Goal: Task Accomplishment & Management: Use online tool/utility

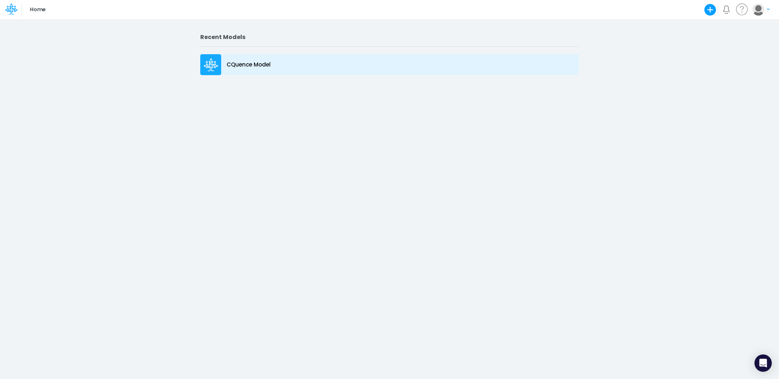
click at [209, 62] on icon at bounding box center [211, 63] width 5 height 5
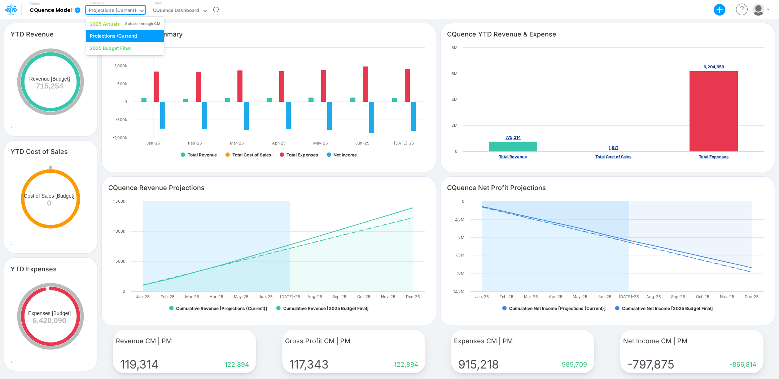
click at [124, 7] on div "Projections (Current)" at bounding box center [112, 11] width 47 height 8
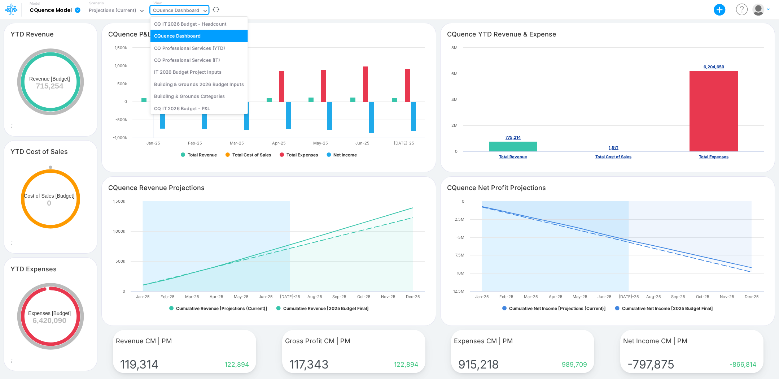
click at [170, 11] on div "CQuence Dashboard" at bounding box center [176, 11] width 47 height 8
click at [191, 71] on div "IT 2026 Budget Project Inputs" at bounding box center [199, 72] width 97 height 12
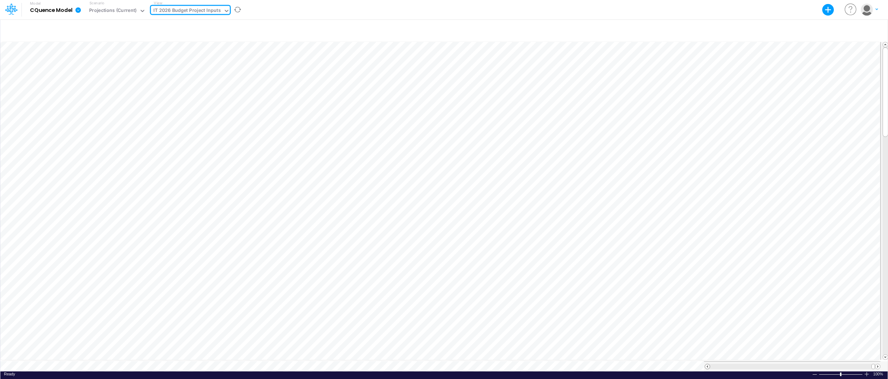
click at [706, 364] on span at bounding box center [707, 366] width 5 height 5
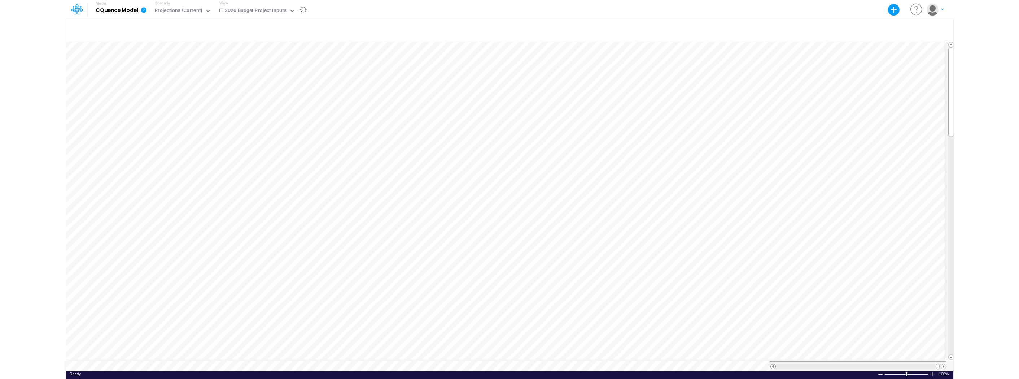
scroll to position [4, 0]
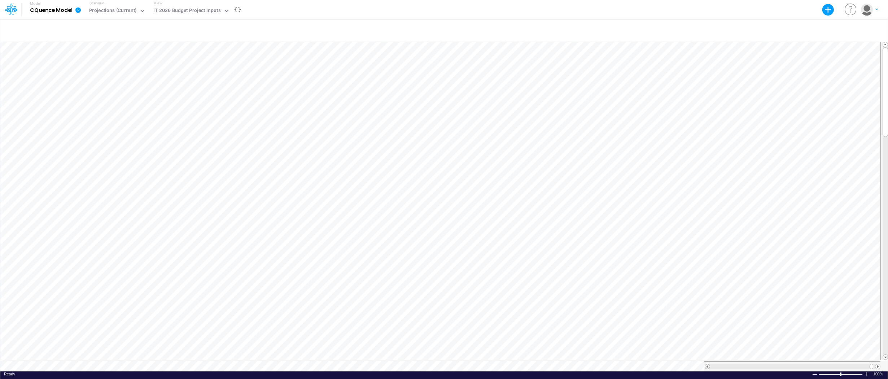
click at [706, 364] on span at bounding box center [707, 366] width 5 height 5
click at [708, 364] on span at bounding box center [707, 366] width 5 height 5
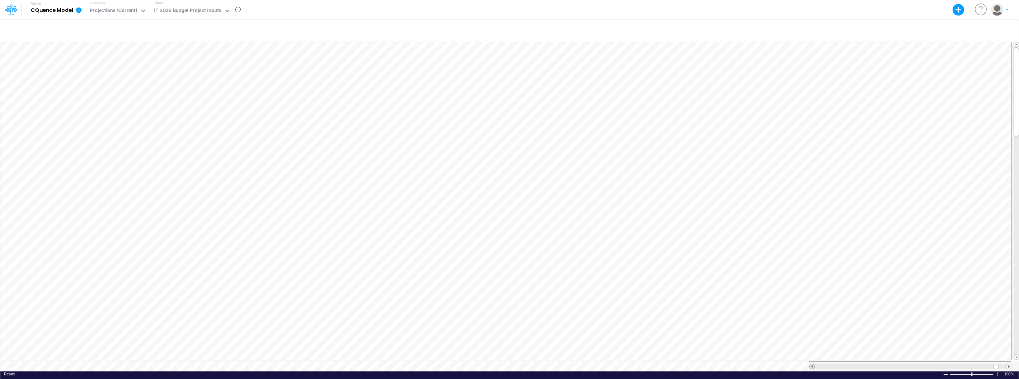
click at [779, 364] on span at bounding box center [812, 366] width 5 height 5
click at [779, 364] on span at bounding box center [1009, 366] width 5 height 5
click at [298, 14] on div "Model CQuence Model Export Excel Scenario Projections (Current) View IT 2026 Bu…" at bounding box center [510, 9] width 918 height 19
click at [225, 9] on icon at bounding box center [227, 11] width 6 height 6
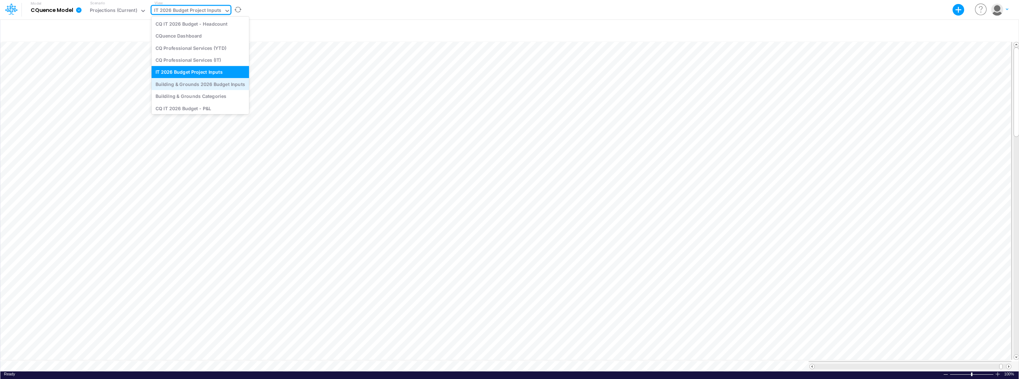
click at [178, 83] on div "Building & Grounds 2026 Budget Inputs" at bounding box center [200, 84] width 97 height 12
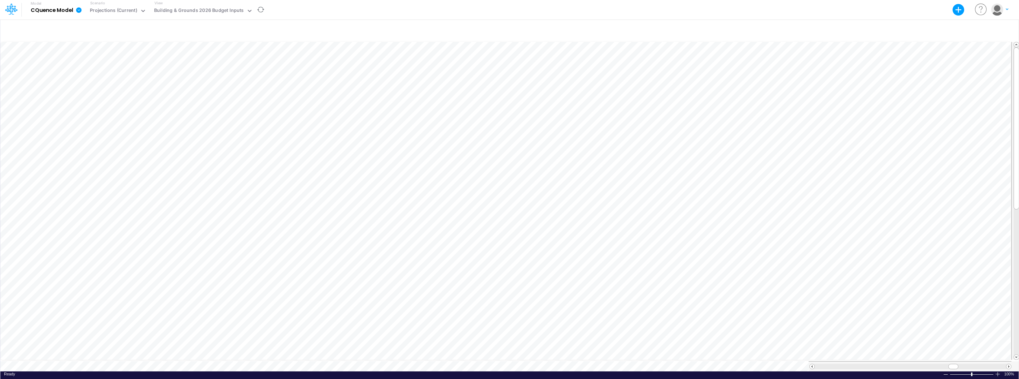
scroll to position [4, 0]
click at [510, 75] on div "Paste Cut Copy AutoFill Jan-25 Jan-23 Feb-23 Mar-23 Apr-23 May-23 Jun-23 Jul-23…" at bounding box center [509, 205] width 1019 height 331
click at [487, 184] on span "Jan-26" at bounding box center [493, 186] width 23 height 6
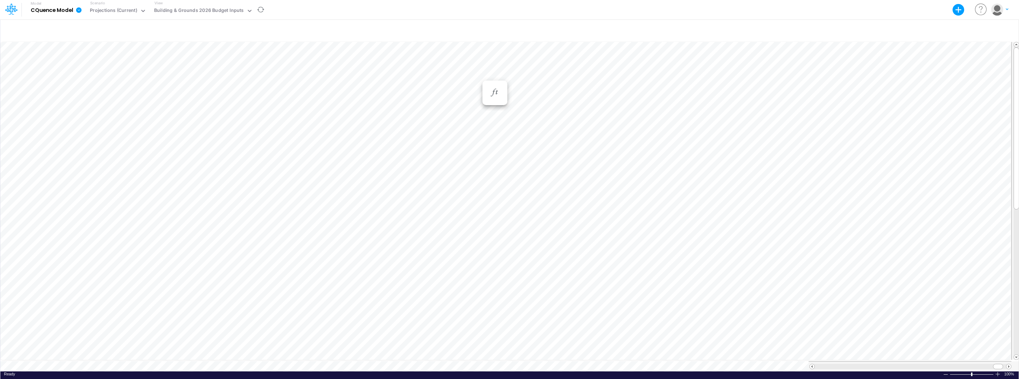
scroll to position [4, 0]
click at [511, 82] on div "Paste Cut Copy AutoFill Jan-25 Jan-23 Feb-23 Mar-23 Apr-23 May-23 Jun-23 Jul-23…" at bounding box center [509, 205] width 1019 height 331
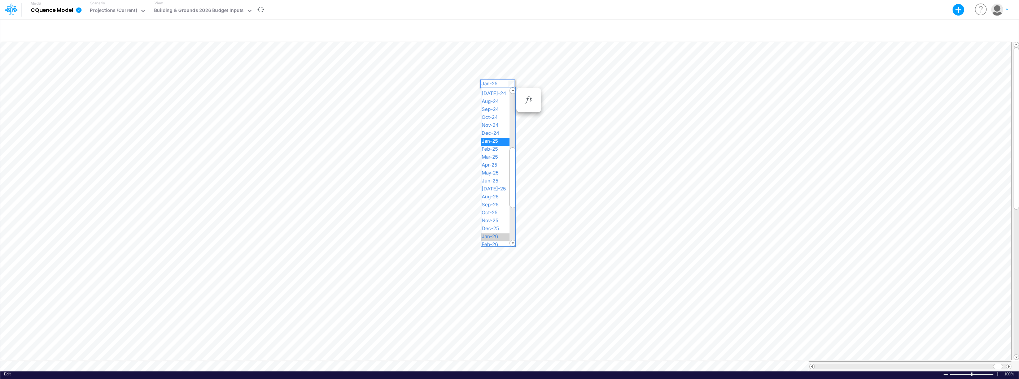
click at [497, 234] on span "Jan-26" at bounding box center [493, 236] width 23 height 6
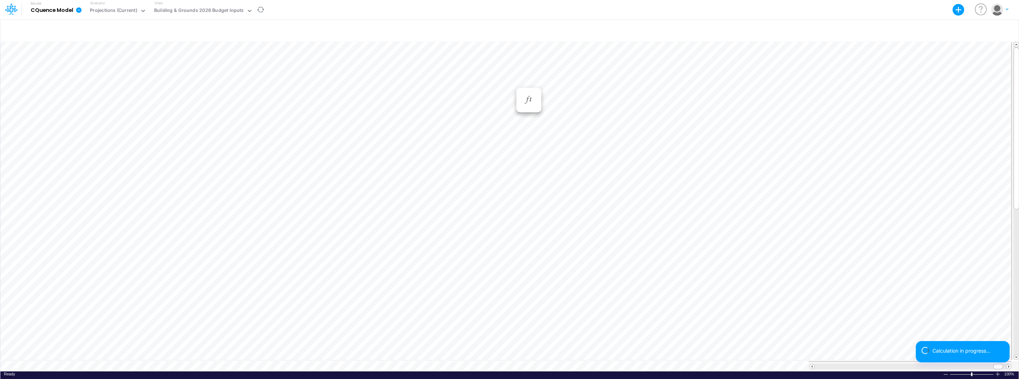
scroll to position [4, 0]
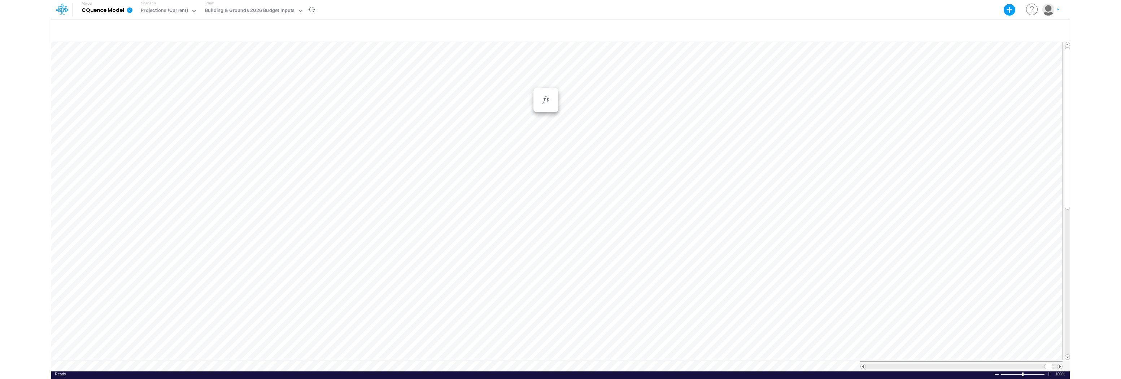
scroll to position [4, 0]
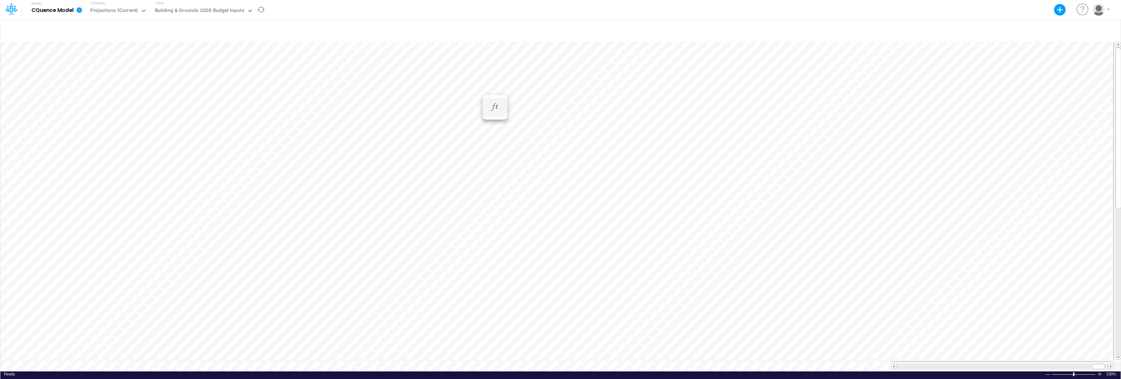
scroll to position [4, 0]
click at [263, 98] on div "Kyocera CS8052ci Printer/copier maintenance (B/W@ $0.008, Lo Clr @ $0.015, Hi C…" at bounding box center [373, 98] width 222 height 7
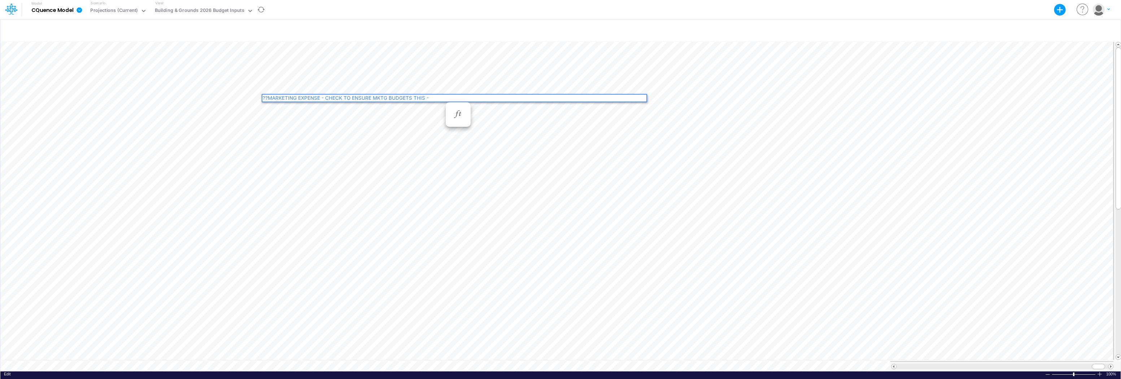
click at [411, 97] on div "??MARKETING EXPENSE - CHECK TO ENSURE MKTG BUDGETS THIS - Kyocera CS8052ci Prin…" at bounding box center [454, 101] width 384 height 12
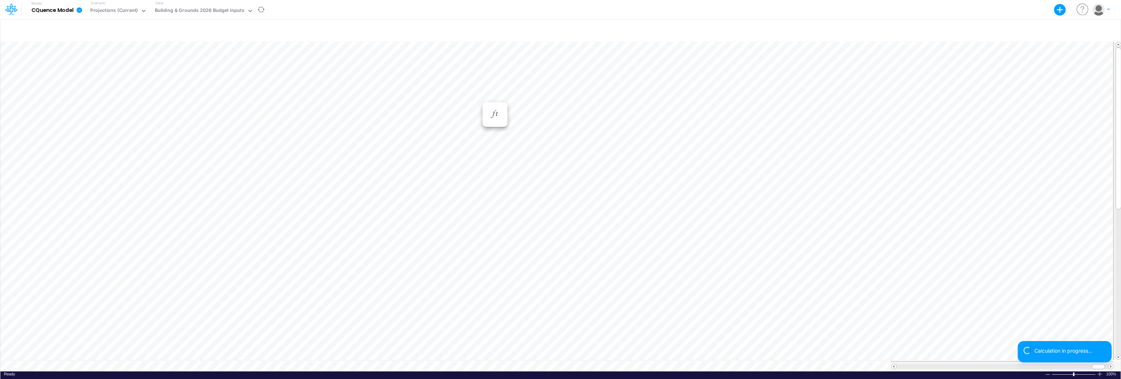
scroll to position [4, 0]
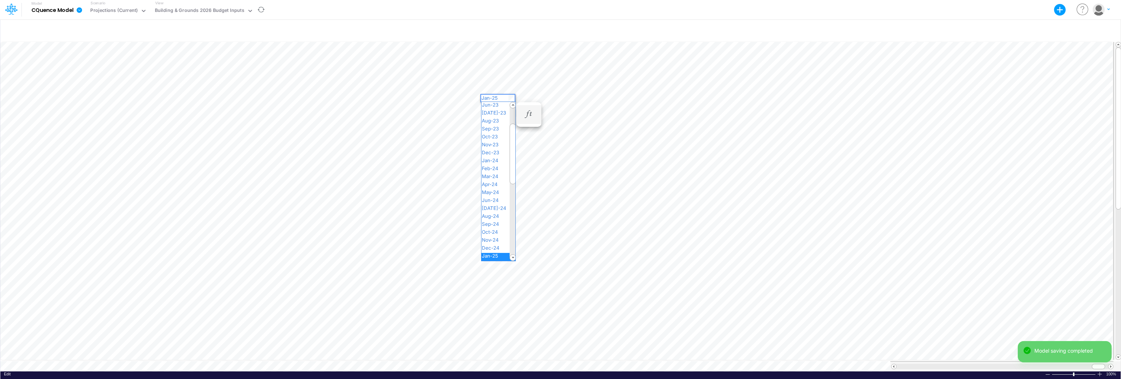
click at [511, 97] on div "Paste Cut Copy AutoFill Jan-25 Jan-23 Feb-23 Mar-23 Apr-23 May-23 Jun-23 Jul-23…" at bounding box center [560, 205] width 1121 height 331
click at [512, 255] on span at bounding box center [513, 258] width 6 height 6
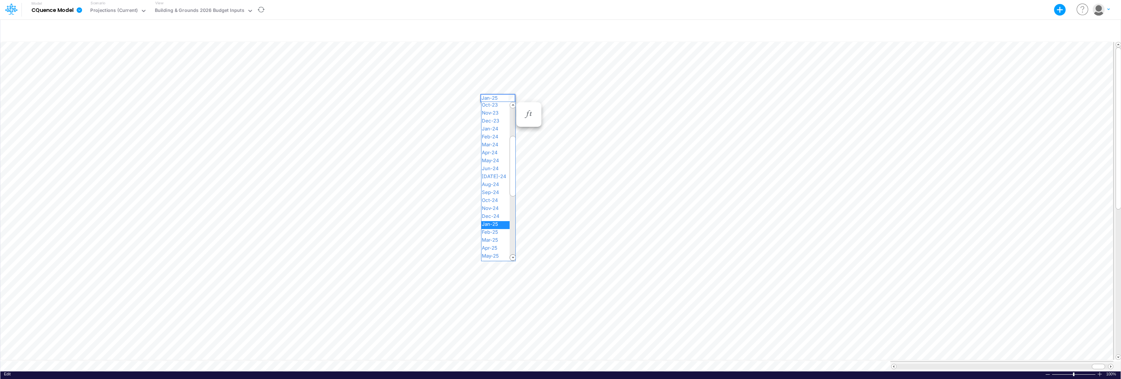
click at [512, 255] on span at bounding box center [513, 258] width 6 height 6
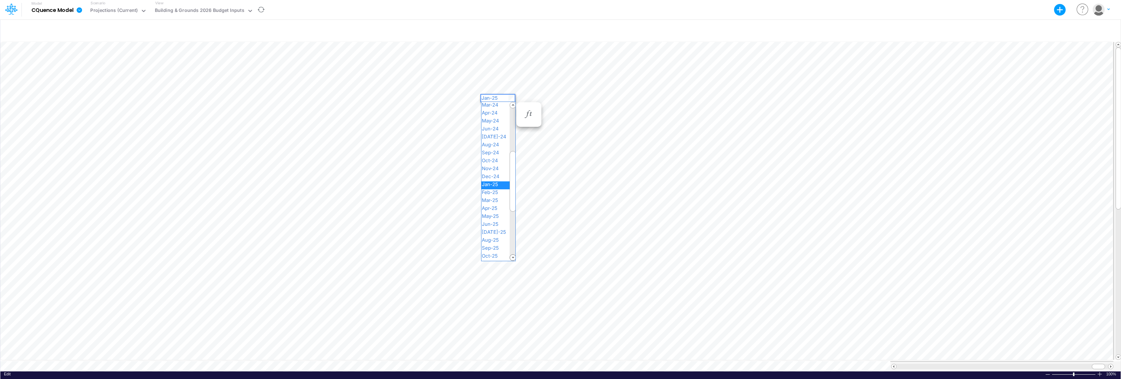
click at [512, 255] on span at bounding box center [513, 258] width 6 height 6
click at [497, 248] on span "Jan-26" at bounding box center [493, 248] width 23 height 6
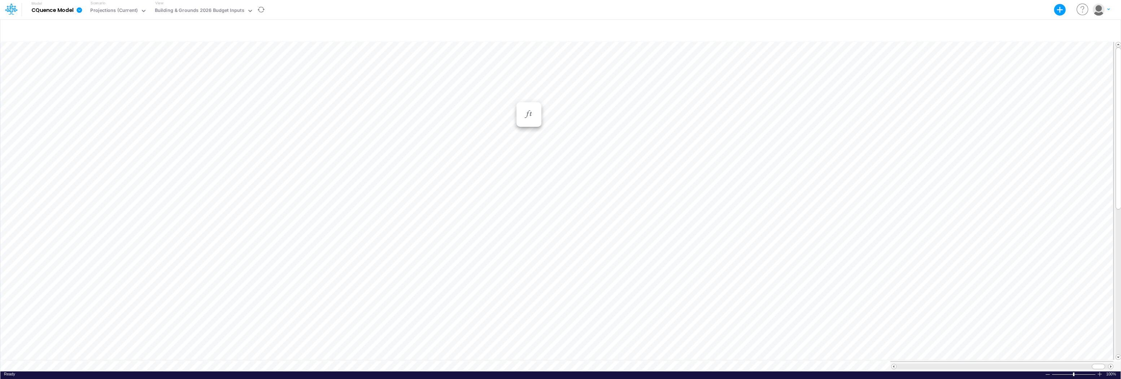
scroll to position [4, 0]
click at [510, 104] on div "Paste Cut Copy AutoFill Jan-25 Jan-23 Feb-23 Mar-23 Apr-23 May-23 Jun-23 Jul-23…" at bounding box center [560, 205] width 1121 height 331
click at [487, 244] on span "Jan-26" at bounding box center [493, 245] width 23 height 6
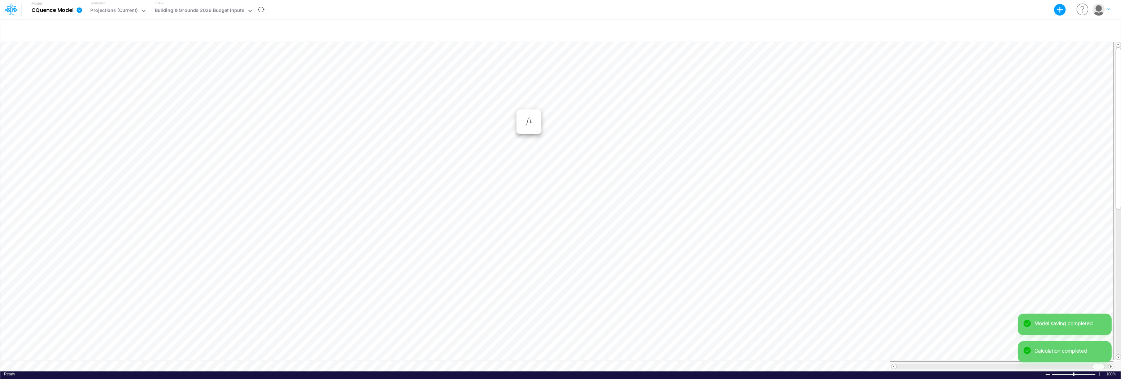
scroll to position [4, 0]
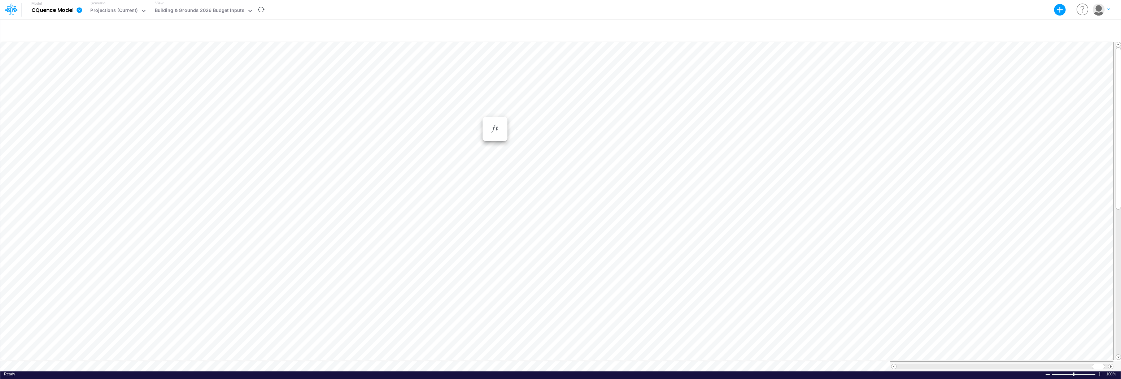
scroll to position [4, 0]
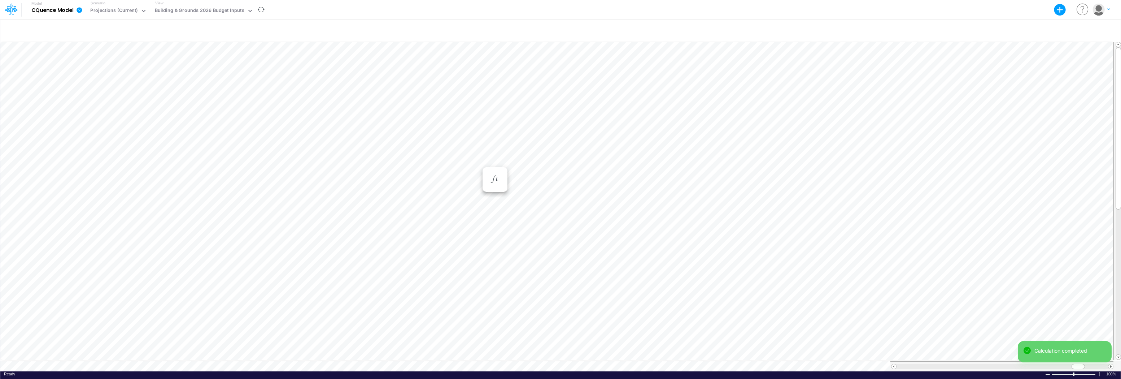
scroll to position [4, 0]
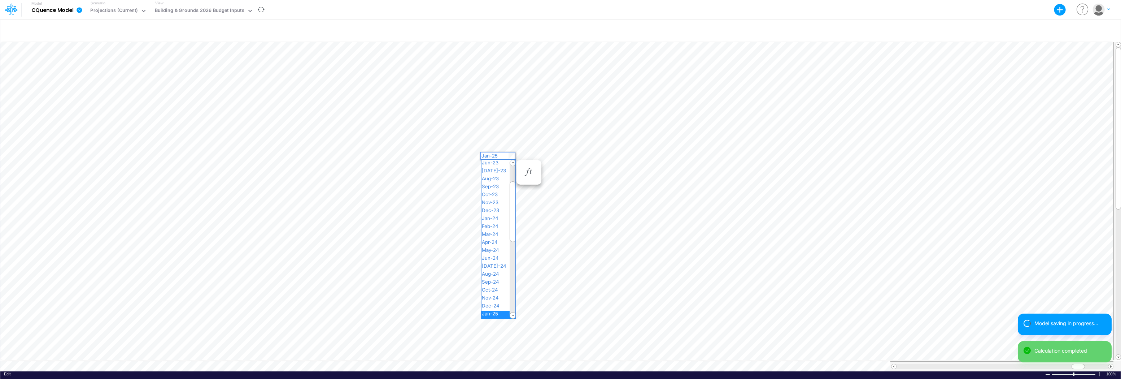
click at [510, 154] on div "Paste Cut Copy AutoFill Jan-25 Jan-23 Feb-23 Mar-23 Apr-23 May-23 Jun-23 Jul-23…" at bounding box center [560, 205] width 1121 height 331
click at [495, 279] on span "Jan-26" at bounding box center [493, 278] width 23 height 6
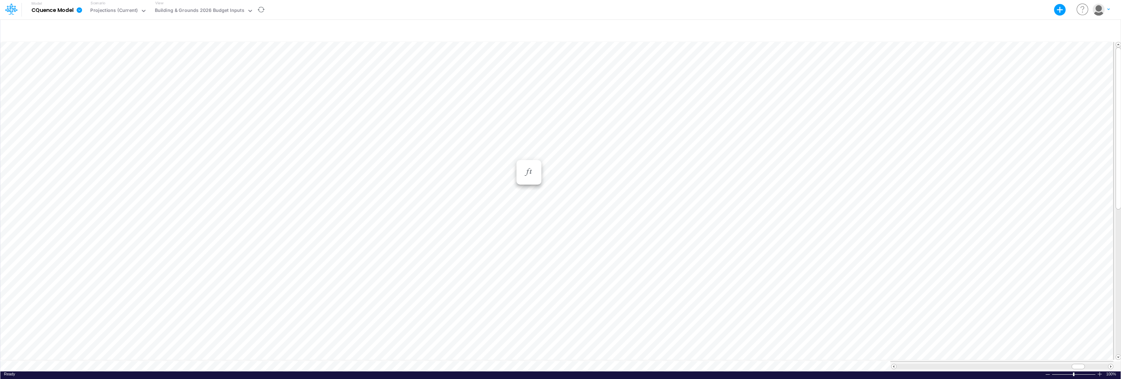
scroll to position [4, 0]
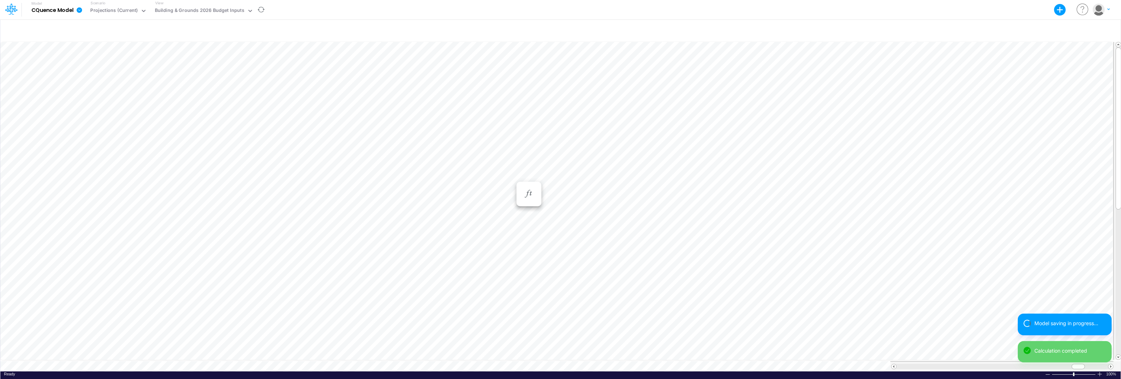
click at [512, 178] on div "Paste Cut Copy AutoFill Jan-25 Jan-23 Feb-23 Mar-23 Apr-23 May-23 Jun-23 Jul-23…" at bounding box center [560, 205] width 1121 height 331
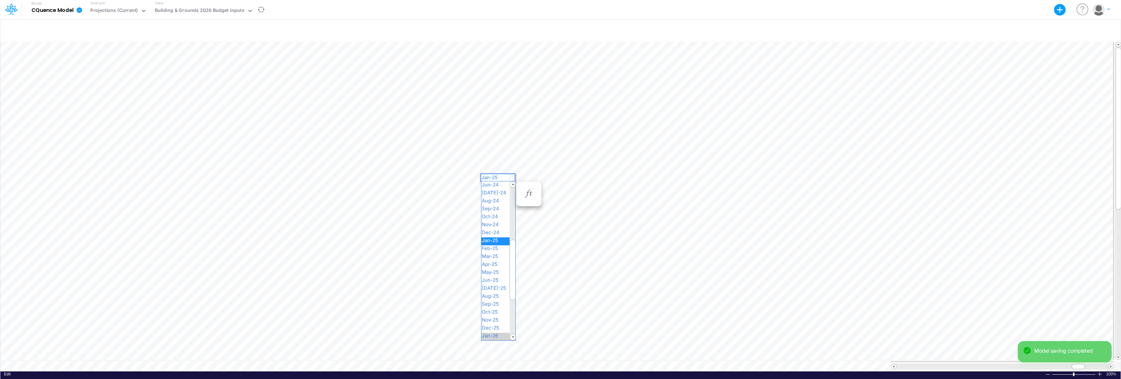
click at [495, 334] on span "Jan-26" at bounding box center [493, 335] width 23 height 6
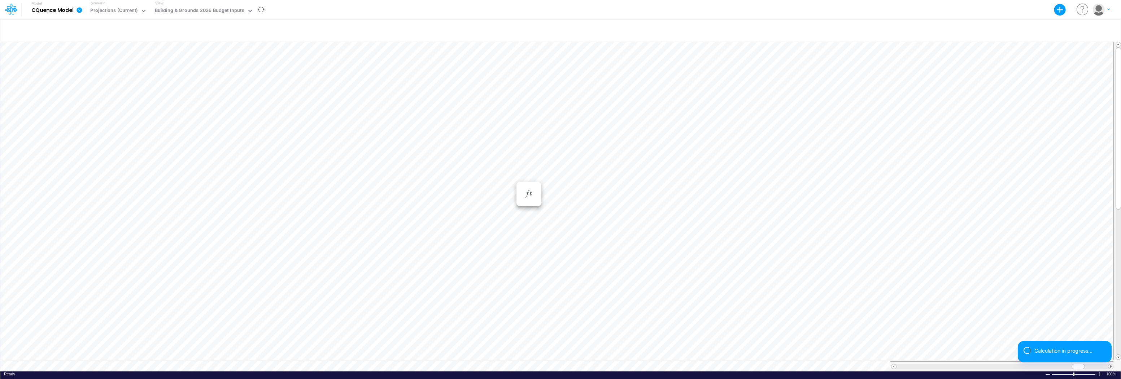
scroll to position [4, 0]
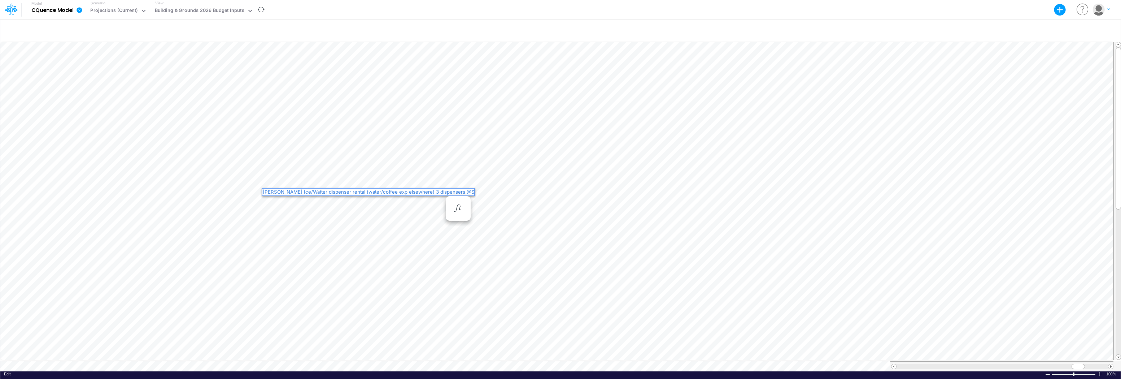
click at [447, 191] on div "Follett Ice/Watter dispenser rental (water/coffee exp elsewhere) 3 dispensers @…" at bounding box center [381, 191] width 239 height 7
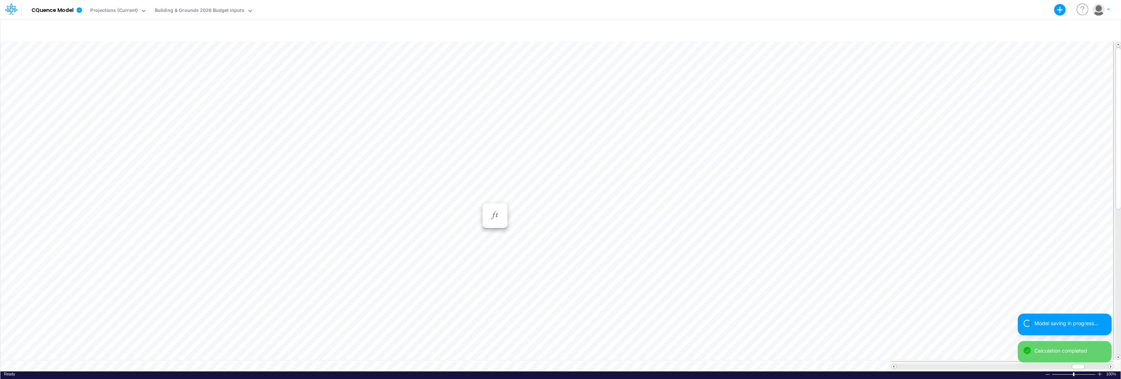
scroll to position [4, 0]
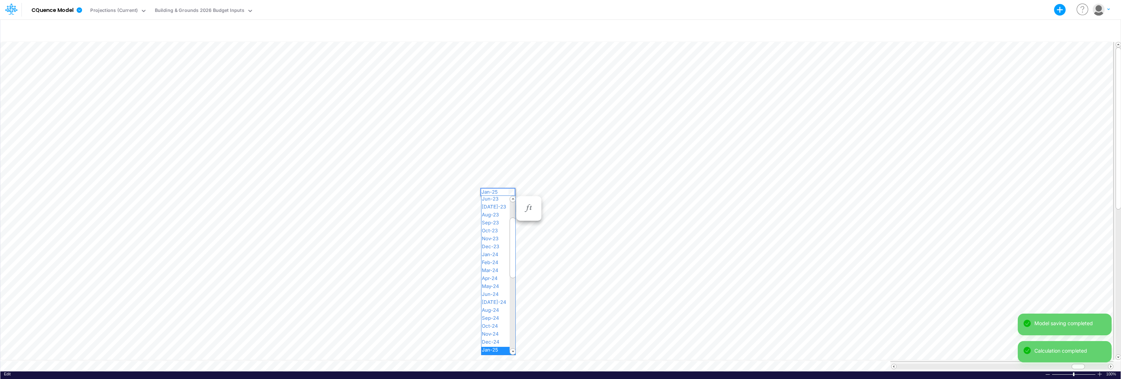
click at [511, 191] on div "Paste Cut Copy AutoFill Jan-25 Jan-23 Feb-23 Mar-23 Apr-23 May-23 Jun-23 Jul-23…" at bounding box center [560, 205] width 1121 height 331
click at [494, 288] on span "Jan-26" at bounding box center [493, 290] width 23 height 6
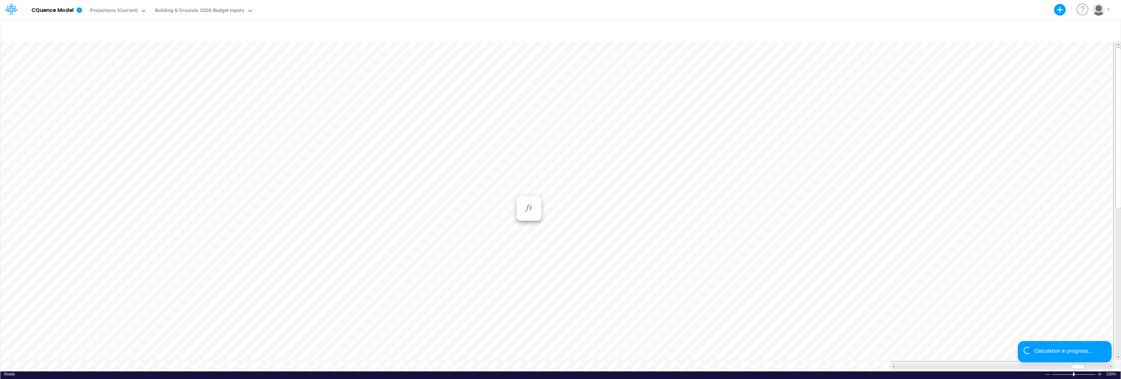
scroll to position [4, 0]
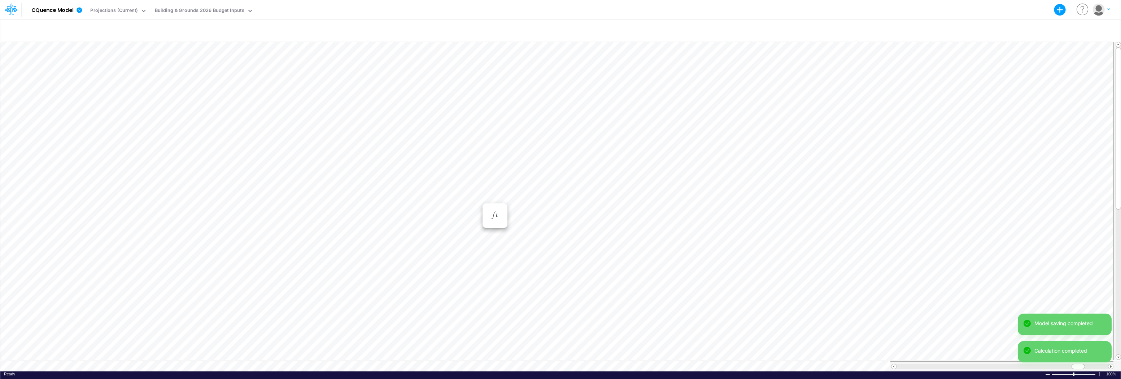
scroll to position [4, 0]
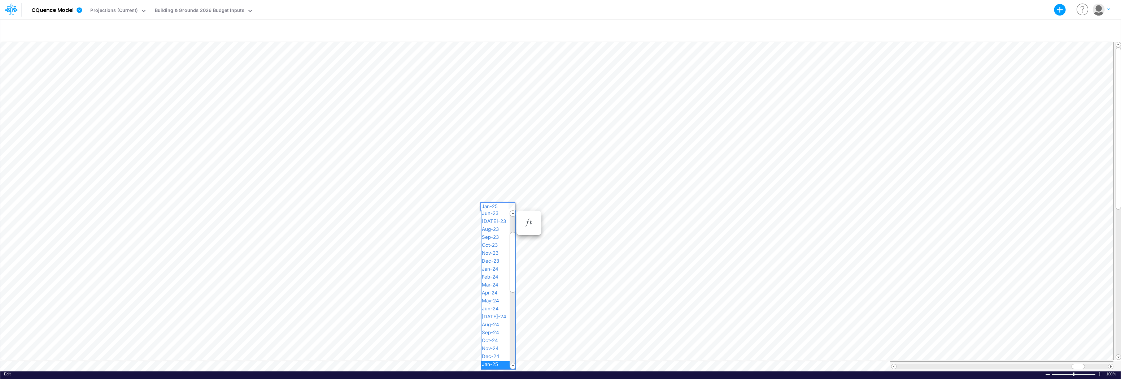
click at [512, 206] on div "Paste Cut Copy AutoFill Jan-25 Jan-23 Feb-23 Mar-23 Apr-23 May-23 Jun-23 Jul-23…" at bounding box center [560, 205] width 1121 height 331
click at [491, 296] on span "Jan-26" at bounding box center [493, 297] width 23 height 6
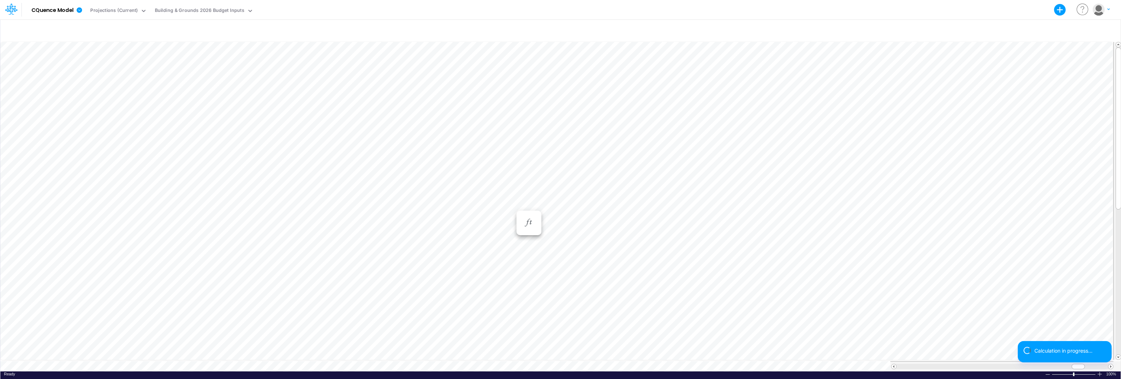
scroll to position [4, 0]
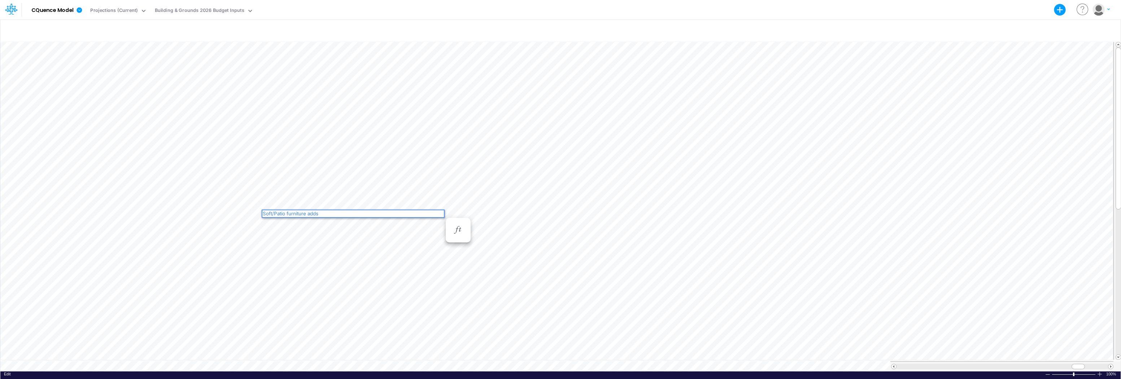
click at [318, 213] on div "Soft/Patio furniture adds" at bounding box center [353, 213] width 182 height 7
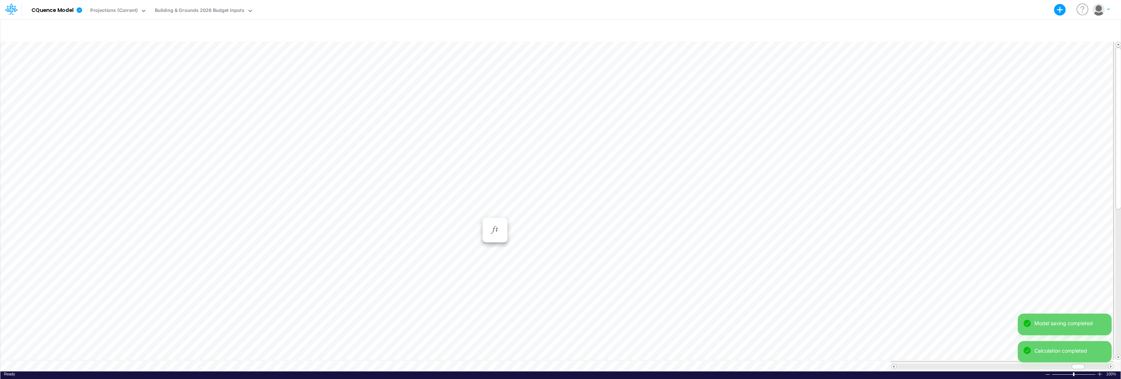
scroll to position [4, 0]
click at [511, 212] on div "Paste Cut Copy AutoFill Jan-25 Jan-23 Feb-23 Mar-23 Apr-23 May-23 Jun-23 Jul-23…" at bounding box center [560, 205] width 1121 height 331
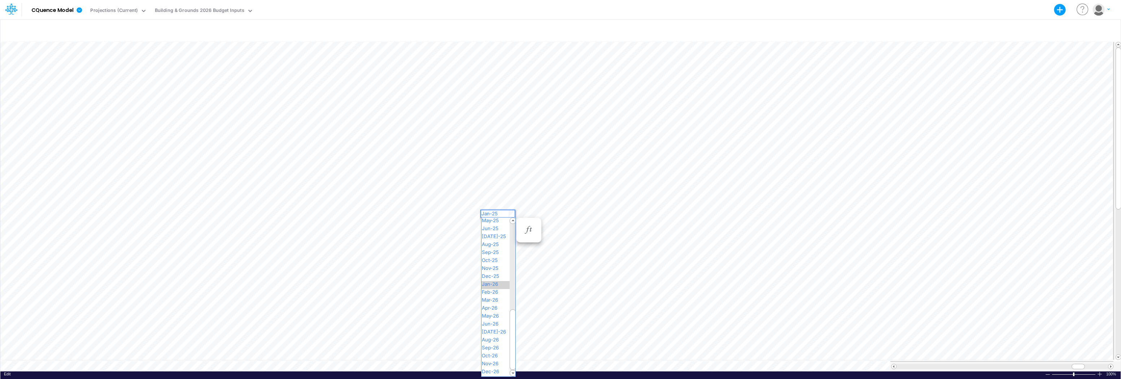
click at [493, 283] on span "Jan-26" at bounding box center [493, 284] width 23 height 6
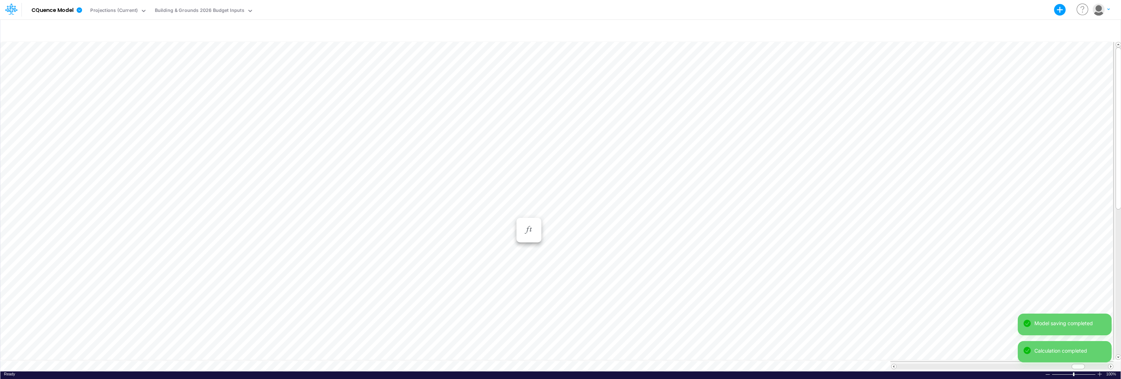
scroll to position [4, 0]
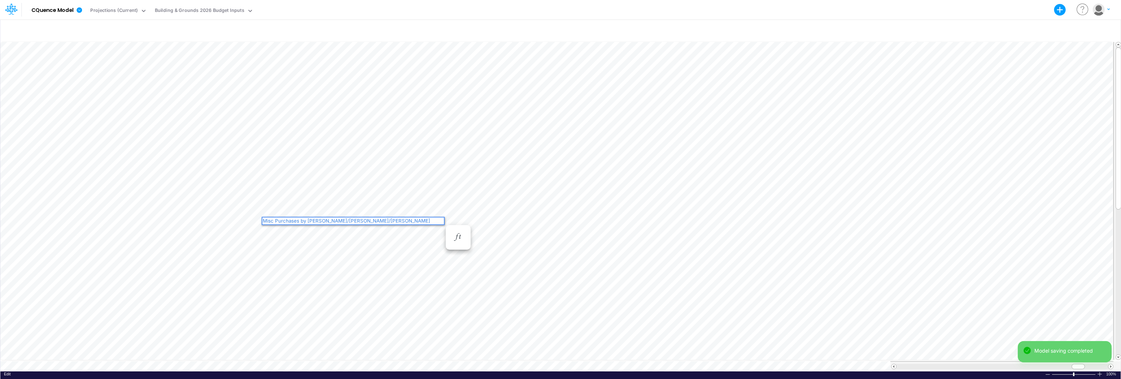
click at [358, 219] on div "Misc Purchases by Mike H/Steve/Randy" at bounding box center [353, 220] width 182 height 7
click at [308, 15] on div "Model CQuence Model Export Excel Scenario Projections (Current) View Building &…" at bounding box center [560, 9] width 1009 height 19
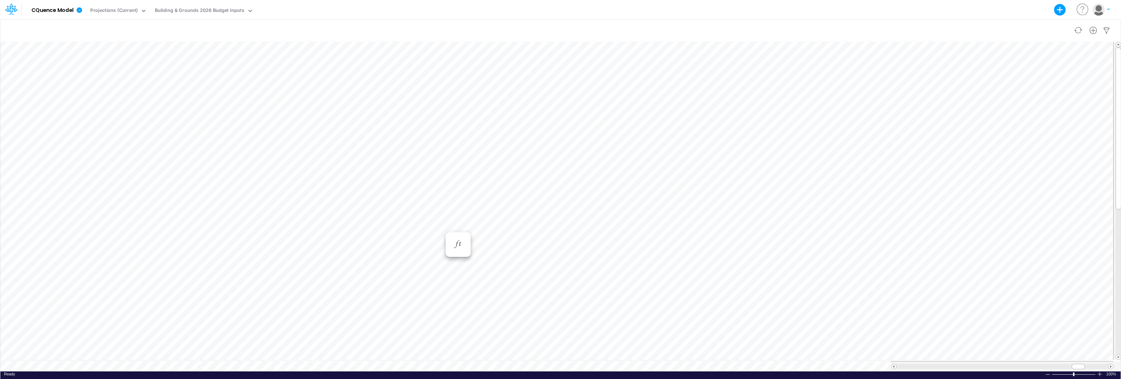
scroll to position [4, 0]
click at [779, 30] on div "Insert new" at bounding box center [560, 30] width 1121 height 20
click at [779, 30] on icon "button" at bounding box center [1093, 31] width 11 height 8
click at [779, 60] on p "Expense Item" at bounding box center [1037, 61] width 35 height 8
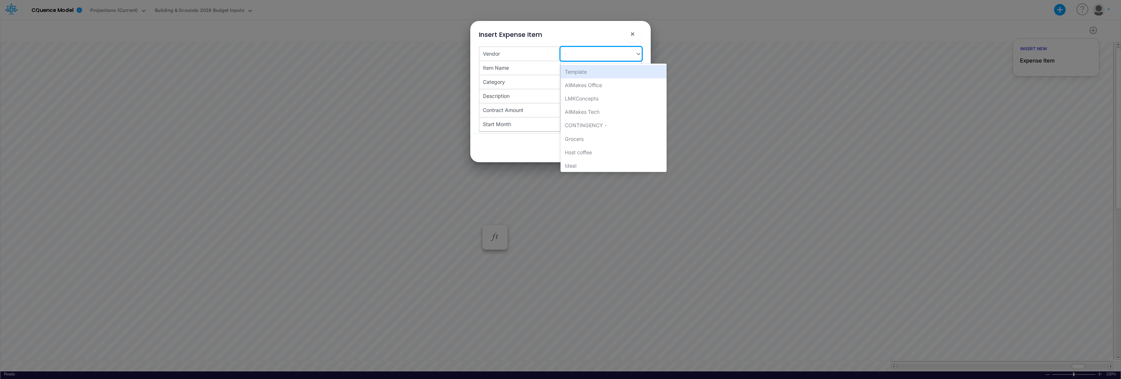
click at [626, 51] on div "-" at bounding box center [598, 54] width 75 height 12
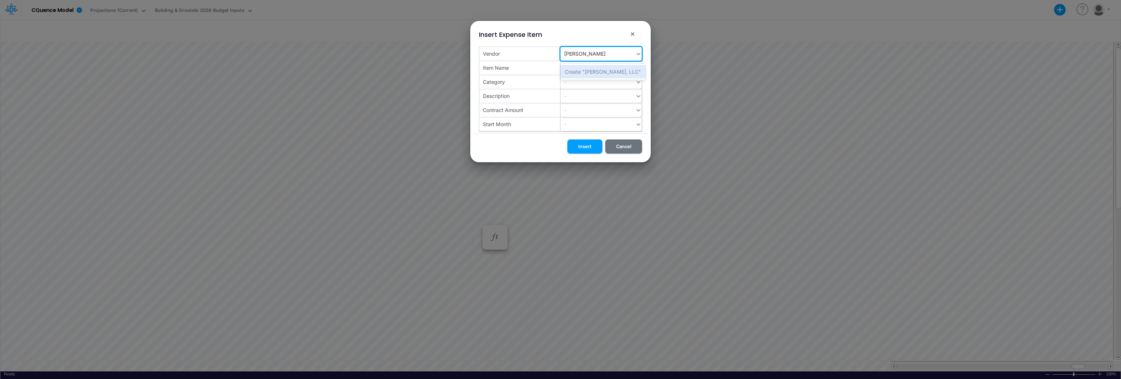
type input "Troy Merkel, LLC"
click at [572, 74] on div "-" at bounding box center [598, 68] width 75 height 12
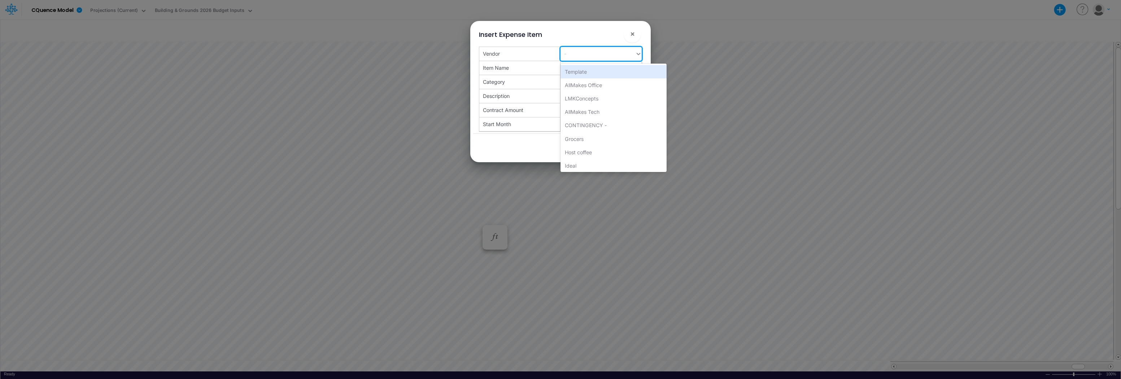
click at [582, 54] on div "-" at bounding box center [598, 54] width 75 height 12
click at [584, 71] on div "Template" at bounding box center [614, 71] width 106 height 13
click at [589, 54] on div "-" at bounding box center [598, 54] width 75 height 12
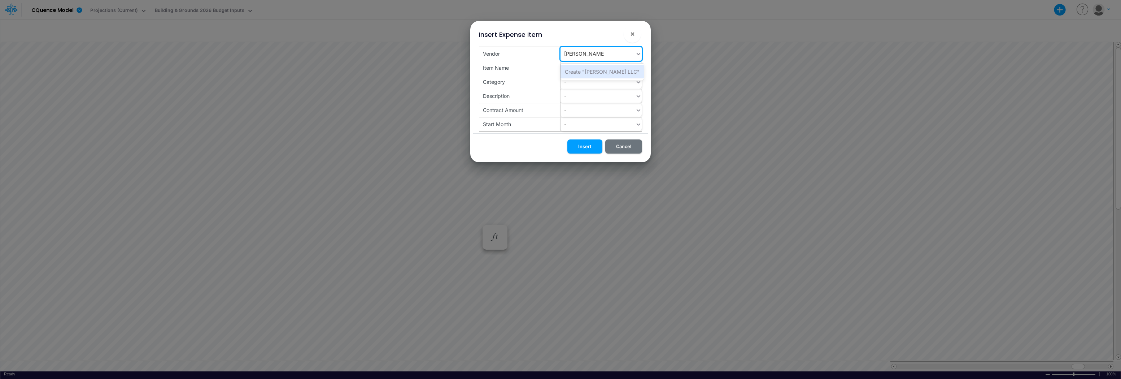
type input "Troy Merkel LLC"
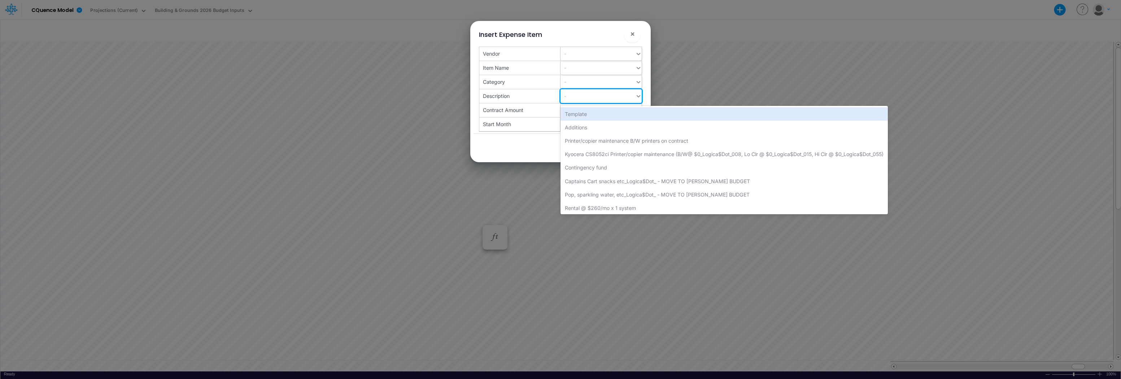
click at [589, 98] on div "-" at bounding box center [598, 96] width 75 height 12
click at [525, 146] on div "Insert Cancel" at bounding box center [560, 147] width 175 height 29
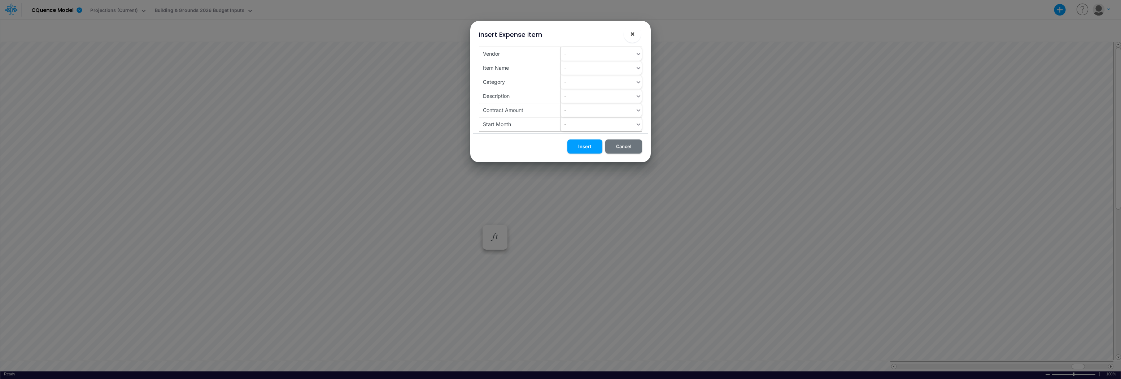
click at [634, 32] on span "×" at bounding box center [632, 33] width 5 height 9
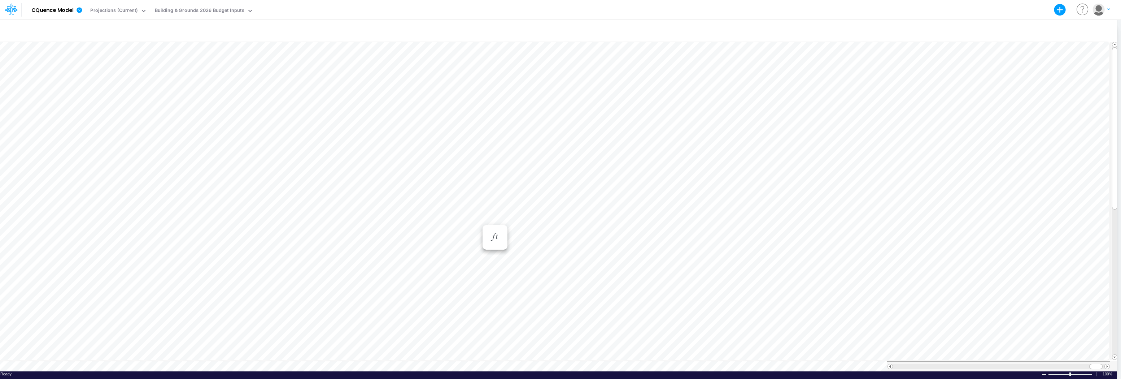
scroll to position [4, 0]
click at [352, 11] on div "Model CQuence Model Export Excel Scenario Projections (Current) View Building &…" at bounding box center [560, 9] width 1009 height 19
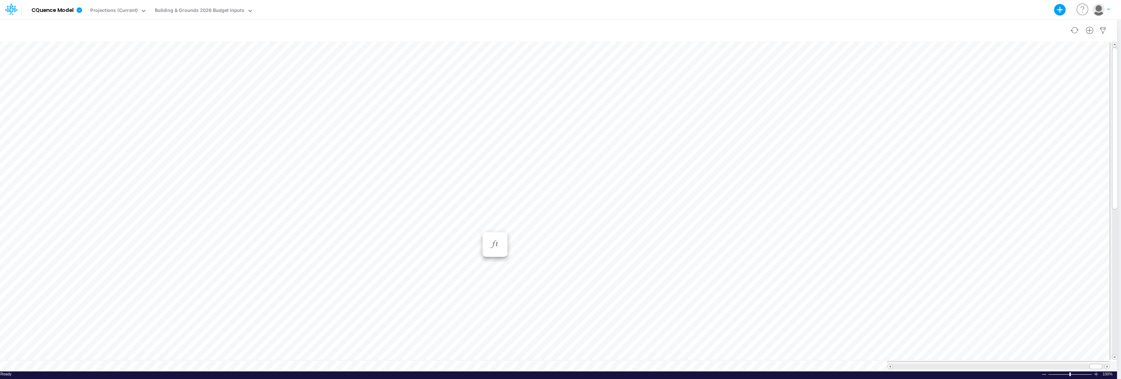
scroll to position [4, 0]
click at [508, 226] on div "Paste Cut Copy AutoFill Jan-25 Jan-23 Feb-23 Mar-23 Apr-23 May-23 Jun-23 Jul-23…" at bounding box center [557, 205] width 1121 height 331
click at [489, 311] on span "Jan-26" at bounding box center [489, 312] width 23 height 6
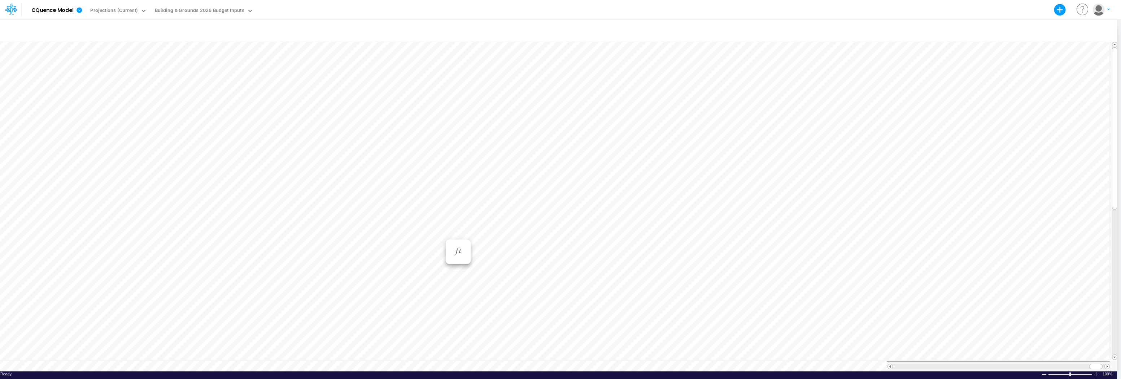
scroll to position [4, 0]
click at [507, 234] on div "Paste Cut Copy AutoFill Jan-25 Jan-23 Feb-23 Mar-23 Apr-23 May-23 Jun-23 Jul-23…" at bounding box center [557, 205] width 1121 height 331
click at [493, 348] on span "Jan-26" at bounding box center [489, 348] width 23 height 6
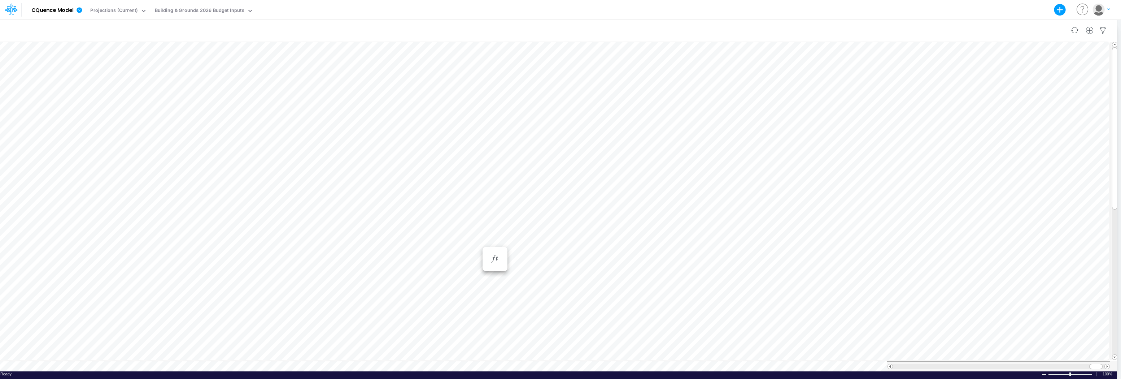
scroll to position [4, 0]
click at [507, 242] on div "Paste Cut Copy AutoFill Jan-25 Jan-23 Feb-23 Mar-23 Apr-23 May-23 Jun-23 Jul-23…" at bounding box center [557, 205] width 1121 height 331
click at [487, 338] on span "Jan-26" at bounding box center [489, 338] width 23 height 6
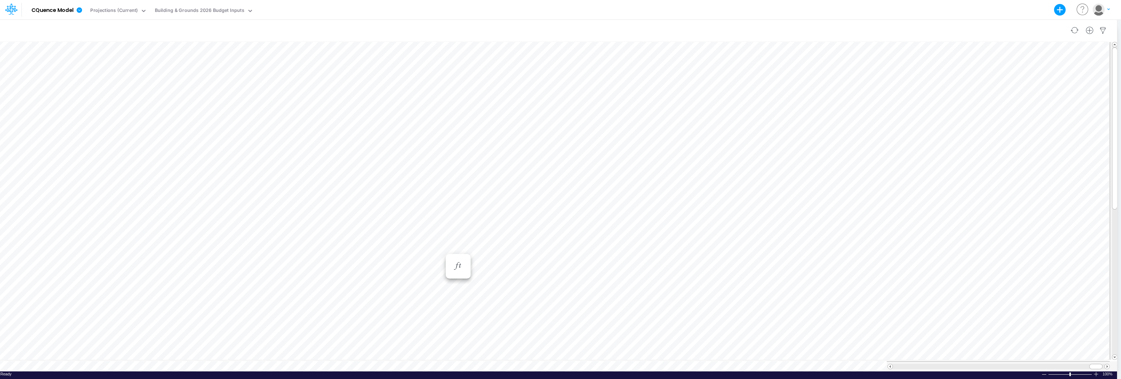
click at [103, 25] on div "Insert new" at bounding box center [557, 30] width 1121 height 20
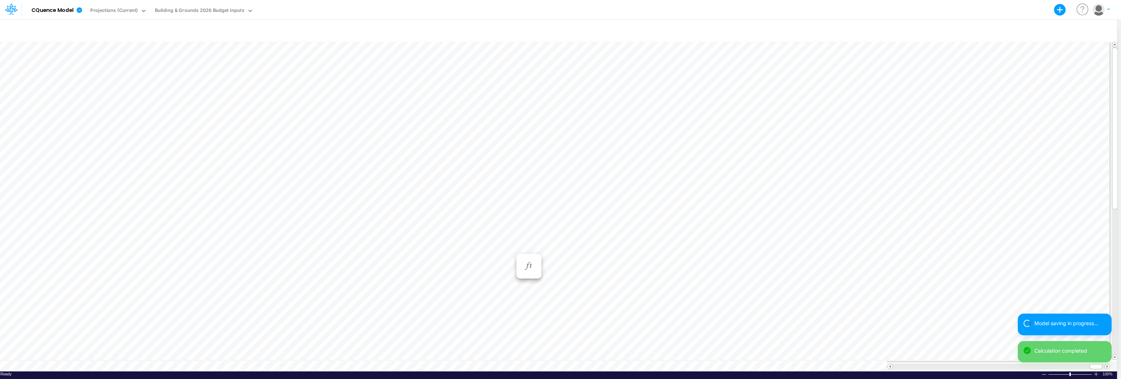
click at [508, 248] on div "Paste Cut Copy AutoFill Jan-25 Jan-23 Feb-23 Mar-23 Apr-23 May-23 Jun-23 Jul-23…" at bounding box center [557, 205] width 1121 height 331
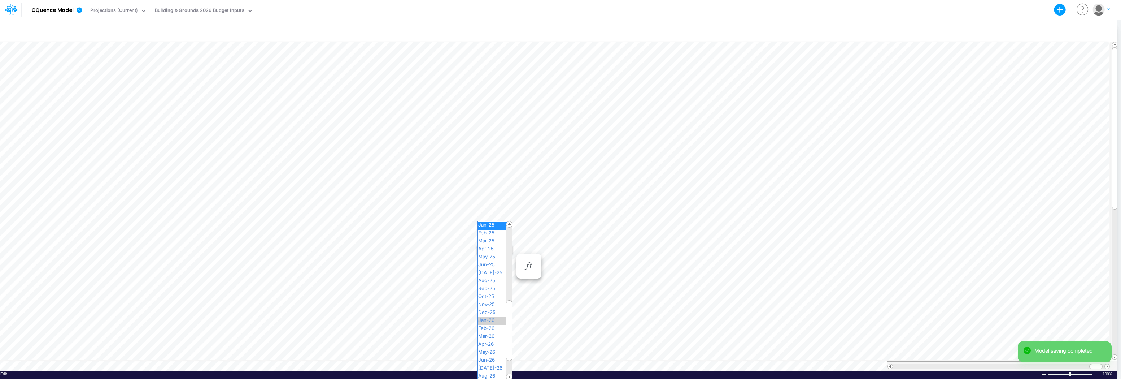
click at [486, 318] on span "Jan-26" at bounding box center [489, 320] width 23 height 6
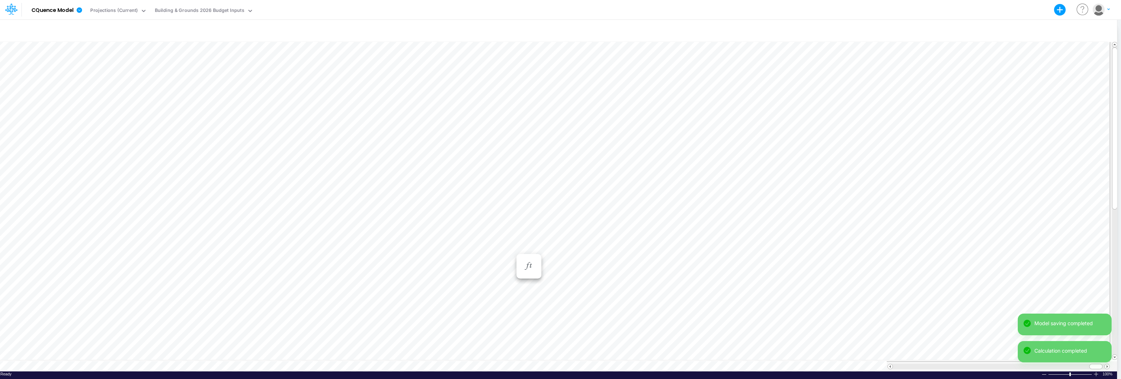
scroll to position [4, 0]
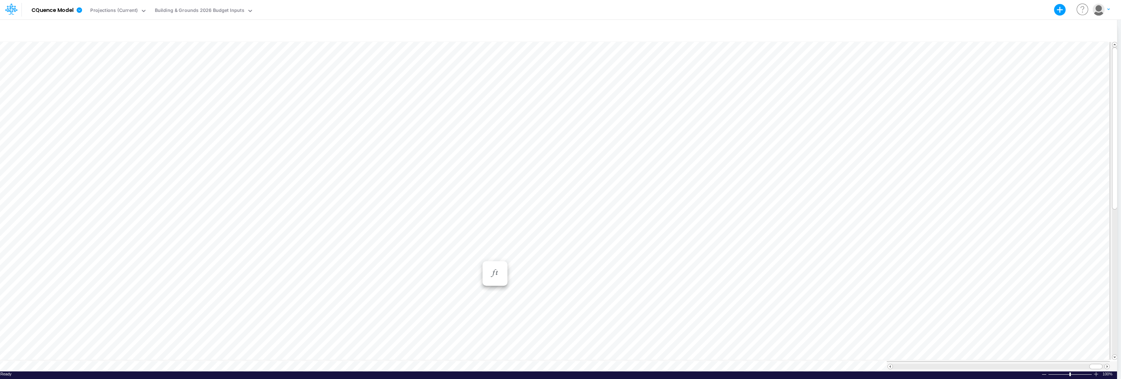
scroll to position [4, 0]
click at [508, 256] on div "Paste Cut Copy AutoFill Jan-25 Jan-23 Feb-23 Mar-23 Apr-23 May-23 Jun-23 Jul-23…" at bounding box center [557, 205] width 1121 height 331
click at [491, 300] on span "Jan-26" at bounding box center [489, 302] width 23 height 6
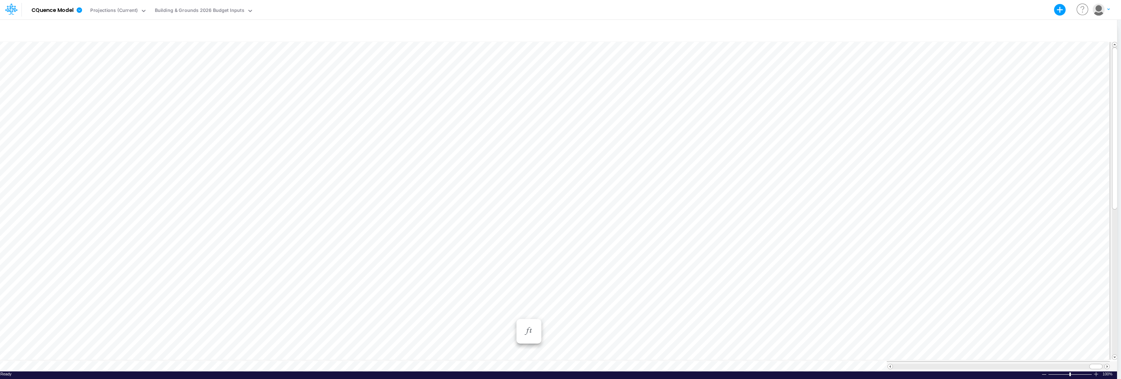
click at [507, 314] on div "Paste Cut Copy AutoFill Jan-25 Jan-23 Feb-23 Mar-23 Apr-23 May-23 Jun-23 Jul-23…" at bounding box center [557, 205] width 1121 height 331
click at [485, 327] on span "Jan-26" at bounding box center [489, 327] width 23 height 6
click at [507, 278] on div "Paste Cut Copy AutoFill Jan-25 Jan-23 Feb-23 Mar-23 Apr-23 May-23 Jun-23 Jul-23…" at bounding box center [557, 205] width 1121 height 331
click at [492, 321] on span "Jan-26" at bounding box center [489, 322] width 23 height 6
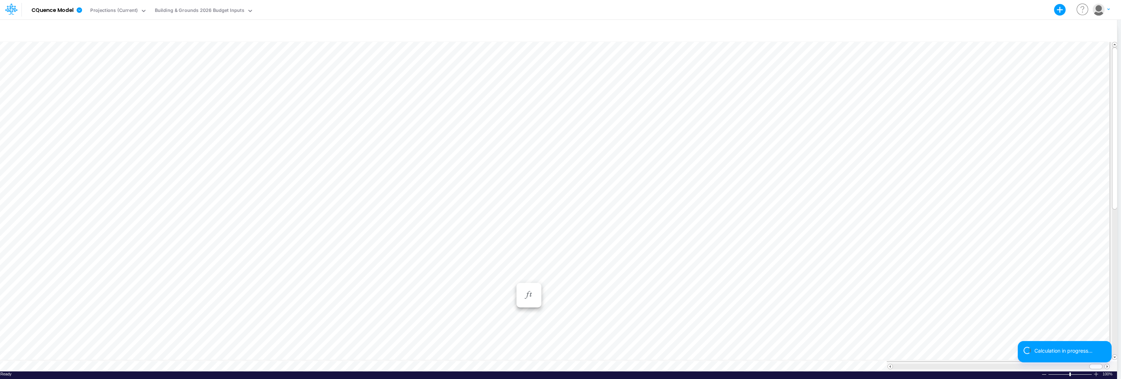
scroll to position [4, 0]
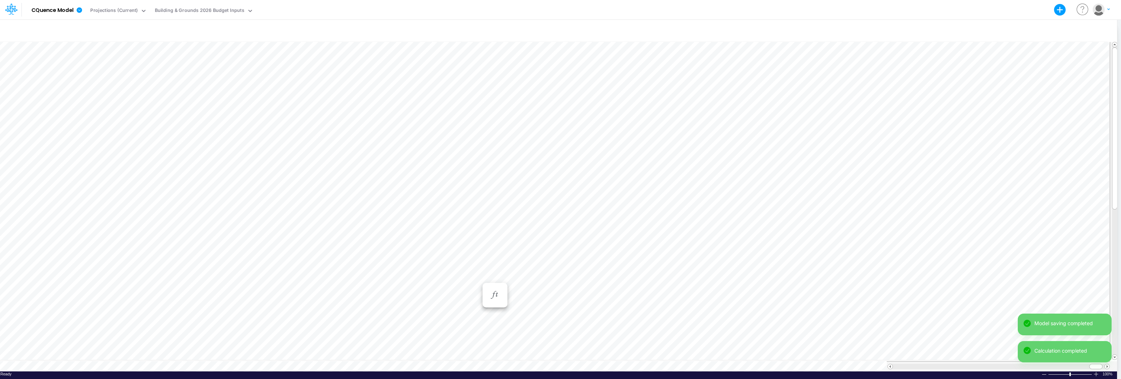
scroll to position [4, 0]
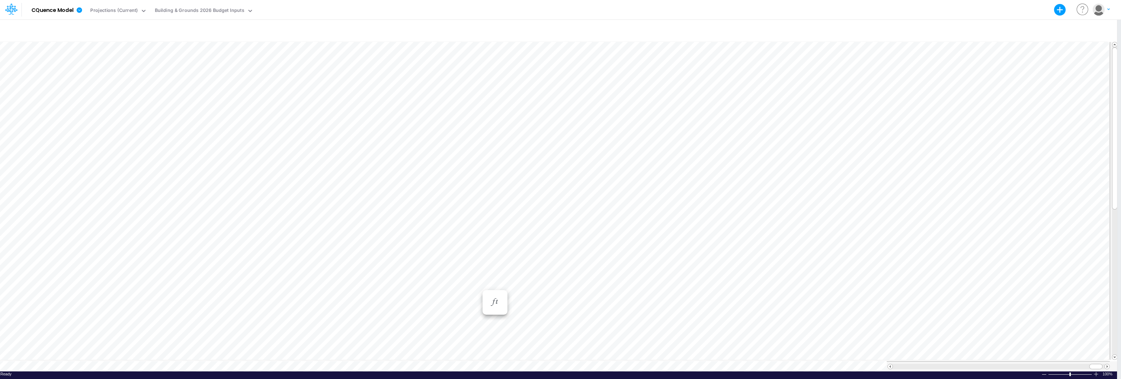
scroll to position [4, 0]
